Goal: Task Accomplishment & Management: Complete application form

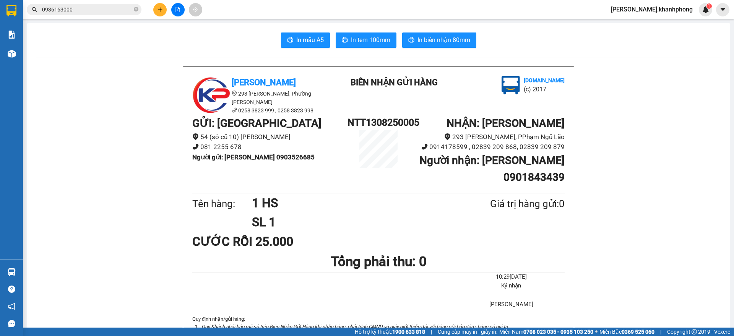
click at [158, 11] on icon "plus" at bounding box center [159, 9] width 5 height 5
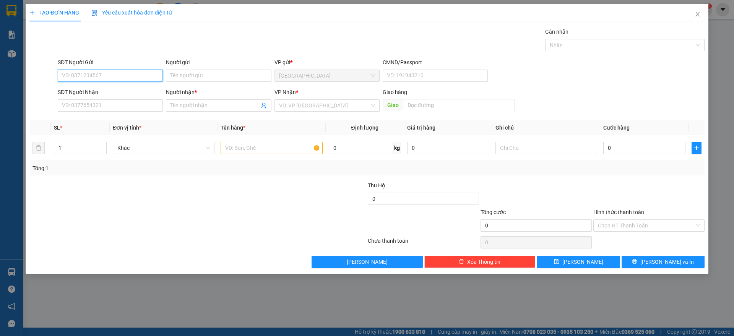
click at [120, 78] on input "SĐT Người Gửi" at bounding box center [110, 76] width 105 height 12
type input "0364463929"
click at [193, 73] on input "Người gửi" at bounding box center [218, 76] width 105 height 12
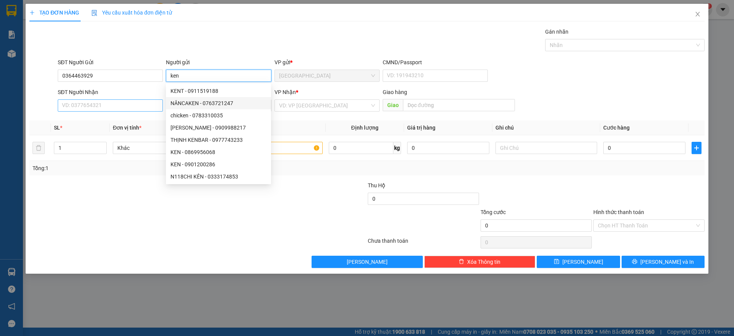
type input "ken"
click at [80, 105] on input "SĐT Người Nhận" at bounding box center [110, 105] width 105 height 12
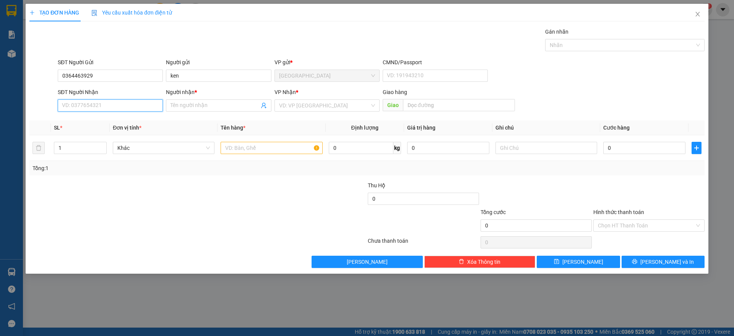
click at [84, 107] on input "SĐT Người Nhận" at bounding box center [110, 105] width 105 height 12
type input "0938011440"
click at [188, 106] on input "Người nhận *" at bounding box center [214, 105] width 88 height 8
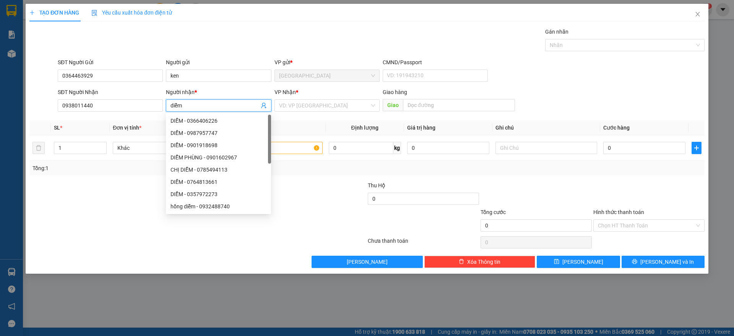
type input "diễm"
click at [304, 96] on div "VP Nhận *" at bounding box center [326, 92] width 105 height 8
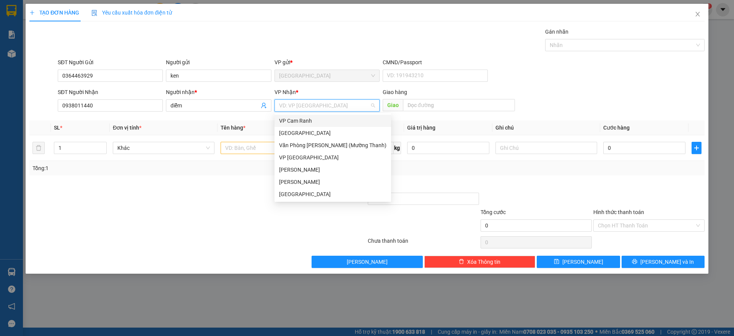
click at [307, 108] on input "search" at bounding box center [324, 105] width 91 height 11
click at [305, 182] on div "[PERSON_NAME]" at bounding box center [332, 182] width 107 height 8
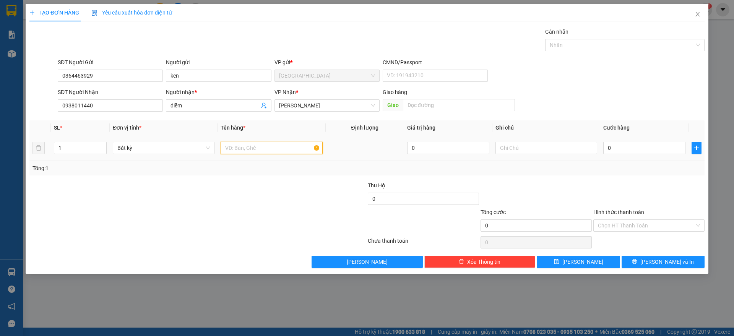
click at [246, 149] on input "text" at bounding box center [271, 148] width 102 height 12
type input "1 hộp"
click at [627, 144] on input "0" at bounding box center [644, 148] width 82 height 12
type input "2"
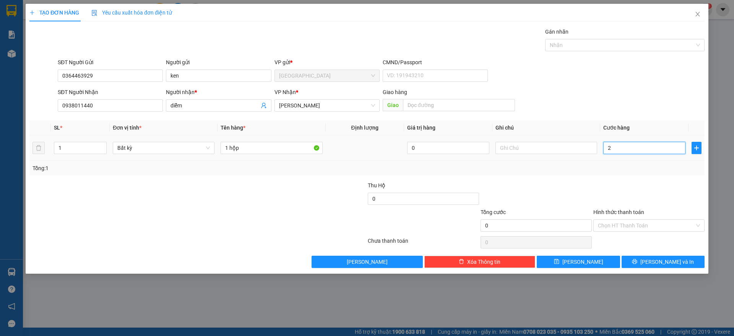
type input "2"
type input "20"
type input "200"
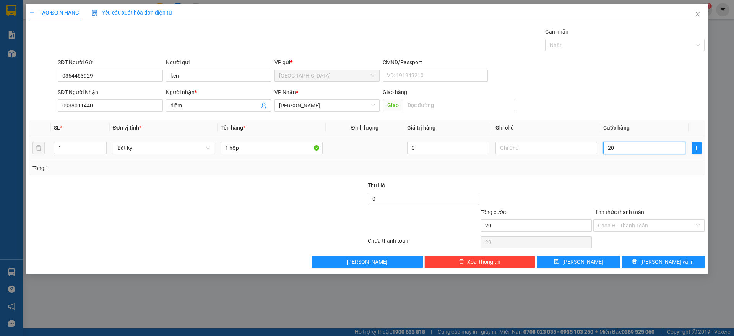
type input "200"
type input "2.000"
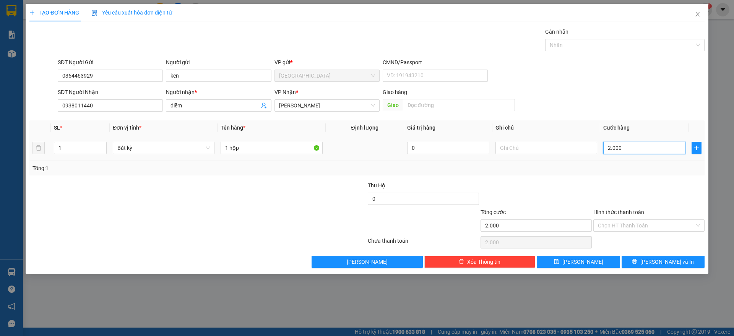
type input "20.000"
click at [667, 262] on span "[PERSON_NAME] và In" at bounding box center [666, 262] width 53 height 8
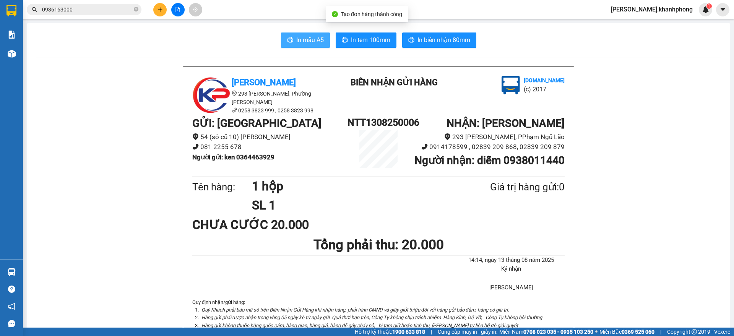
click at [309, 43] on span "In mẫu A5" at bounding box center [310, 40] width 28 height 10
click at [314, 41] on span "In mẫu A5" at bounding box center [310, 40] width 28 height 10
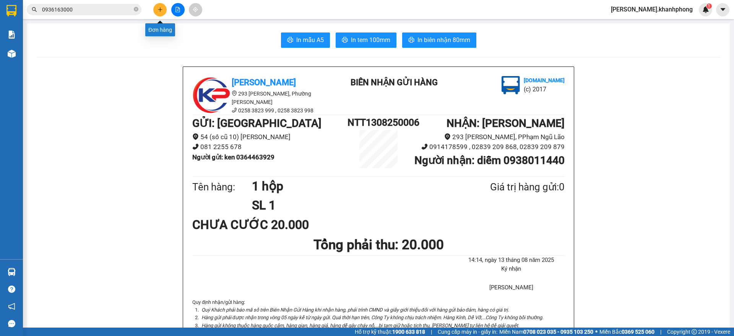
click at [156, 8] on button at bounding box center [159, 9] width 13 height 13
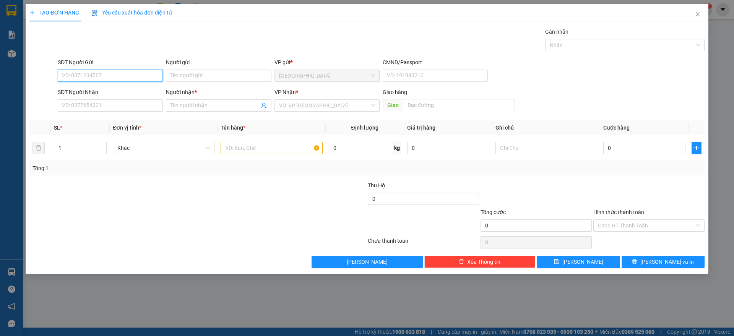
click at [103, 75] on input "SĐT Người Gửi" at bounding box center [110, 76] width 105 height 12
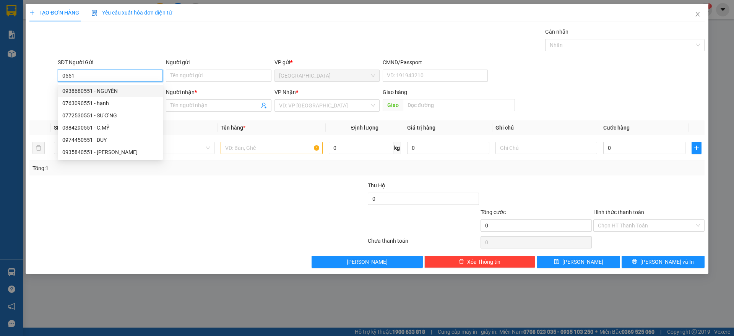
click at [85, 72] on input "0551" at bounding box center [110, 76] width 105 height 12
type input "0"
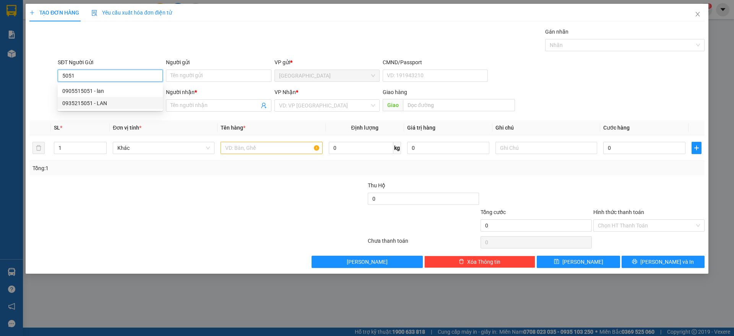
click at [102, 103] on div "0935215051 - LAN" at bounding box center [110, 103] width 96 height 8
type input "0935215051"
type input "LAN"
type input "0935215051"
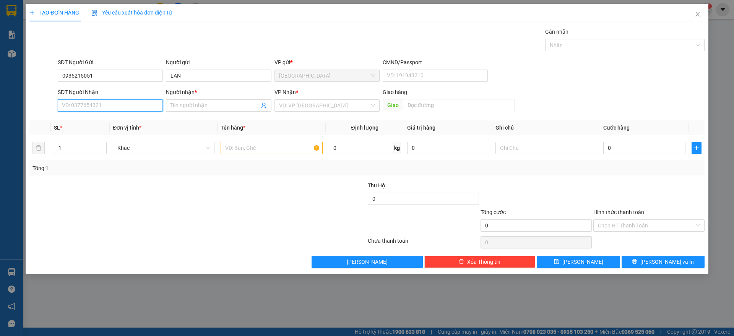
click at [108, 103] on input "SĐT Người Nhận" at bounding box center [110, 105] width 105 height 12
click at [86, 108] on input "987" at bounding box center [110, 105] width 105 height 12
click at [81, 107] on input "987" at bounding box center [110, 105] width 105 height 12
type input "9"
drag, startPoint x: 105, startPoint y: 119, endPoint x: 275, endPoint y: 109, distance: 169.6
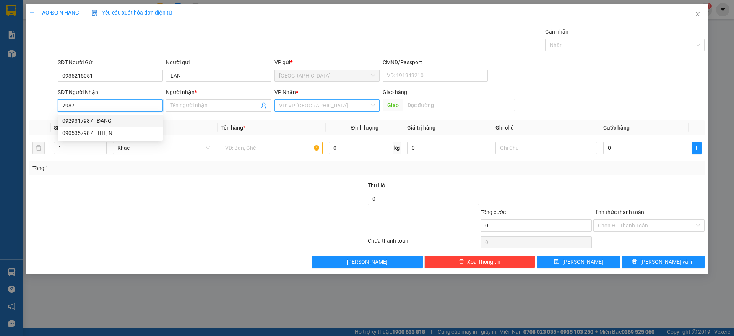
click at [122, 117] on div "0929317987 - ĐĂNG" at bounding box center [110, 121] width 96 height 8
type input "0929317987"
type input "ĐĂNG"
click at [314, 111] on span "[PERSON_NAME]" at bounding box center [327, 105] width 96 height 11
type input "0929317987"
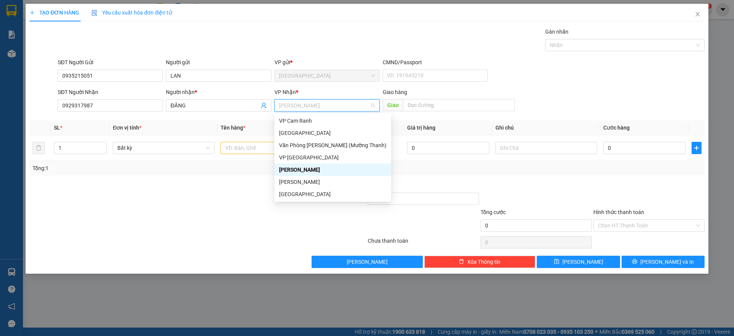
drag, startPoint x: 304, startPoint y: 171, endPoint x: 289, endPoint y: 162, distance: 17.7
click at [304, 171] on div "[PERSON_NAME]" at bounding box center [332, 169] width 107 height 8
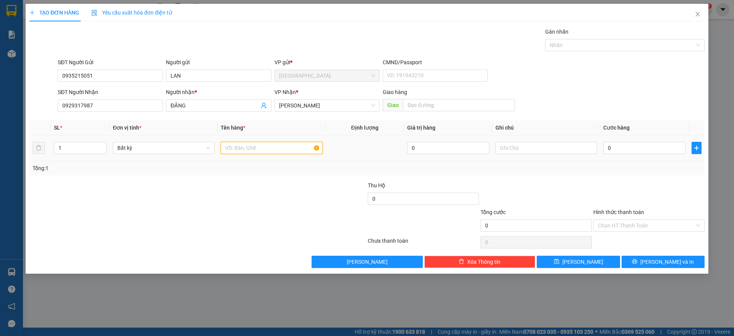
click at [259, 152] on input "text" at bounding box center [271, 148] width 102 height 12
type input "1 hộp vabgf"
click at [612, 150] on input "0" at bounding box center [644, 148] width 82 height 12
type input "5"
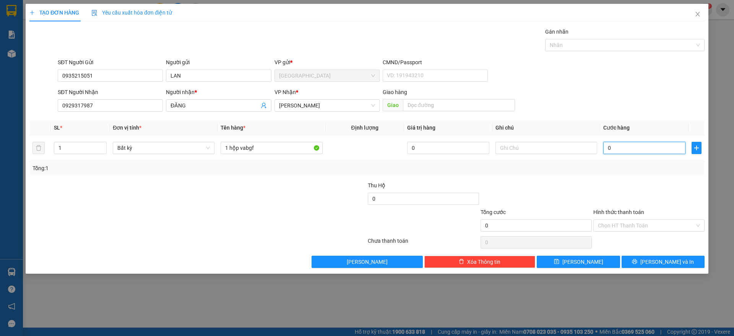
type input "5"
type input "50"
type input "500"
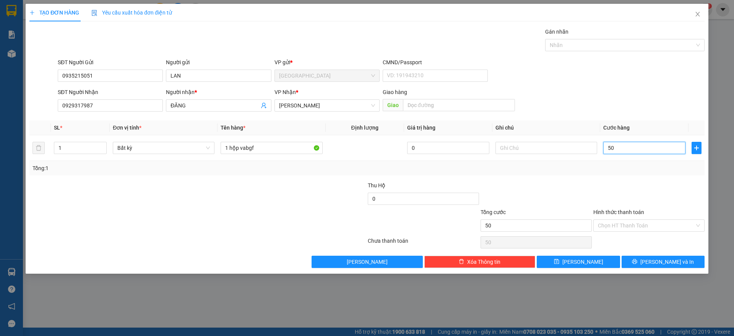
type input "500"
type input "50"
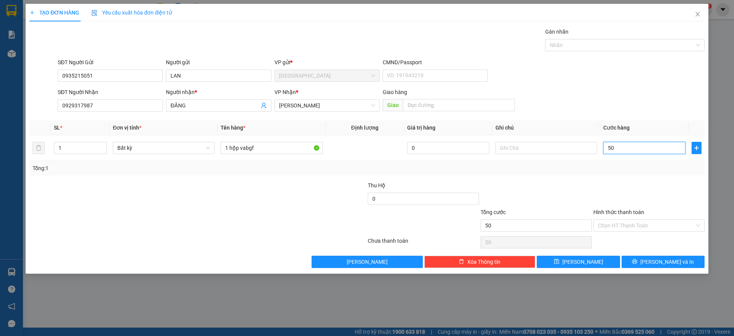
type input "5"
type input "0"
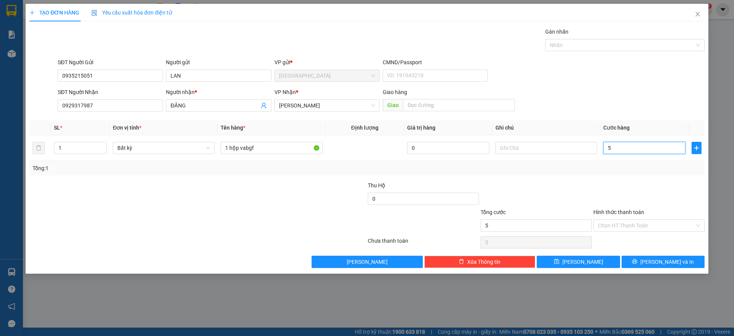
type input "0"
type input "02"
type input "2"
type input "020"
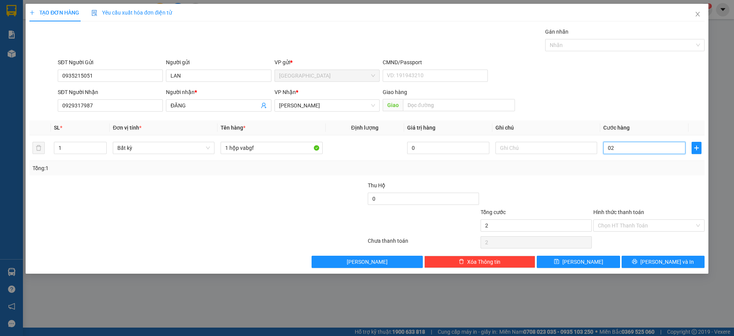
type input "20"
type input "0.200"
type input "200"
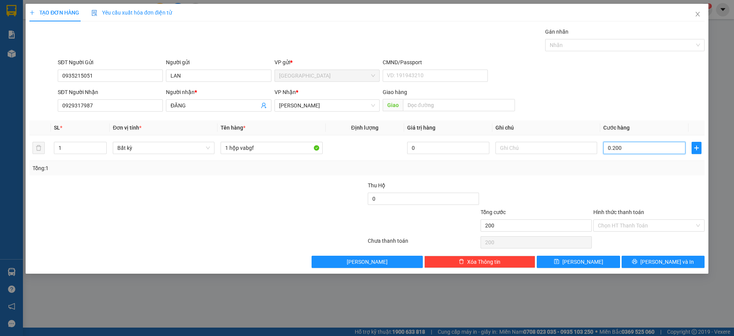
type input "02.000"
type input "2.000"
type input "020.000"
type input "20.000"
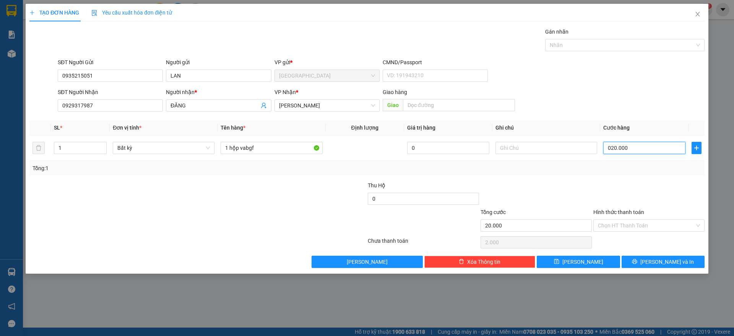
type input "20.000"
click at [657, 260] on span "[PERSON_NAME] và In" at bounding box center [666, 262] width 53 height 8
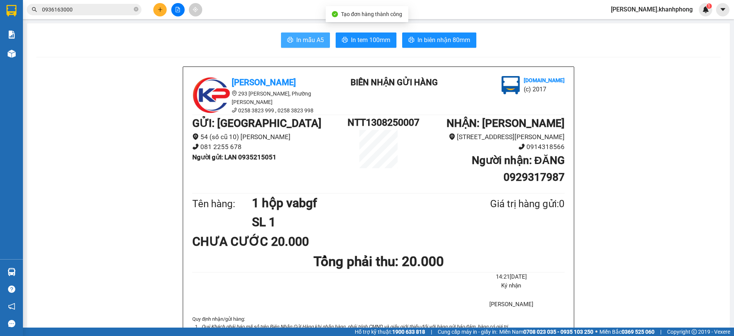
click at [302, 41] on span "In mẫu A5" at bounding box center [310, 40] width 28 height 10
